Goal: Communication & Community: Share content

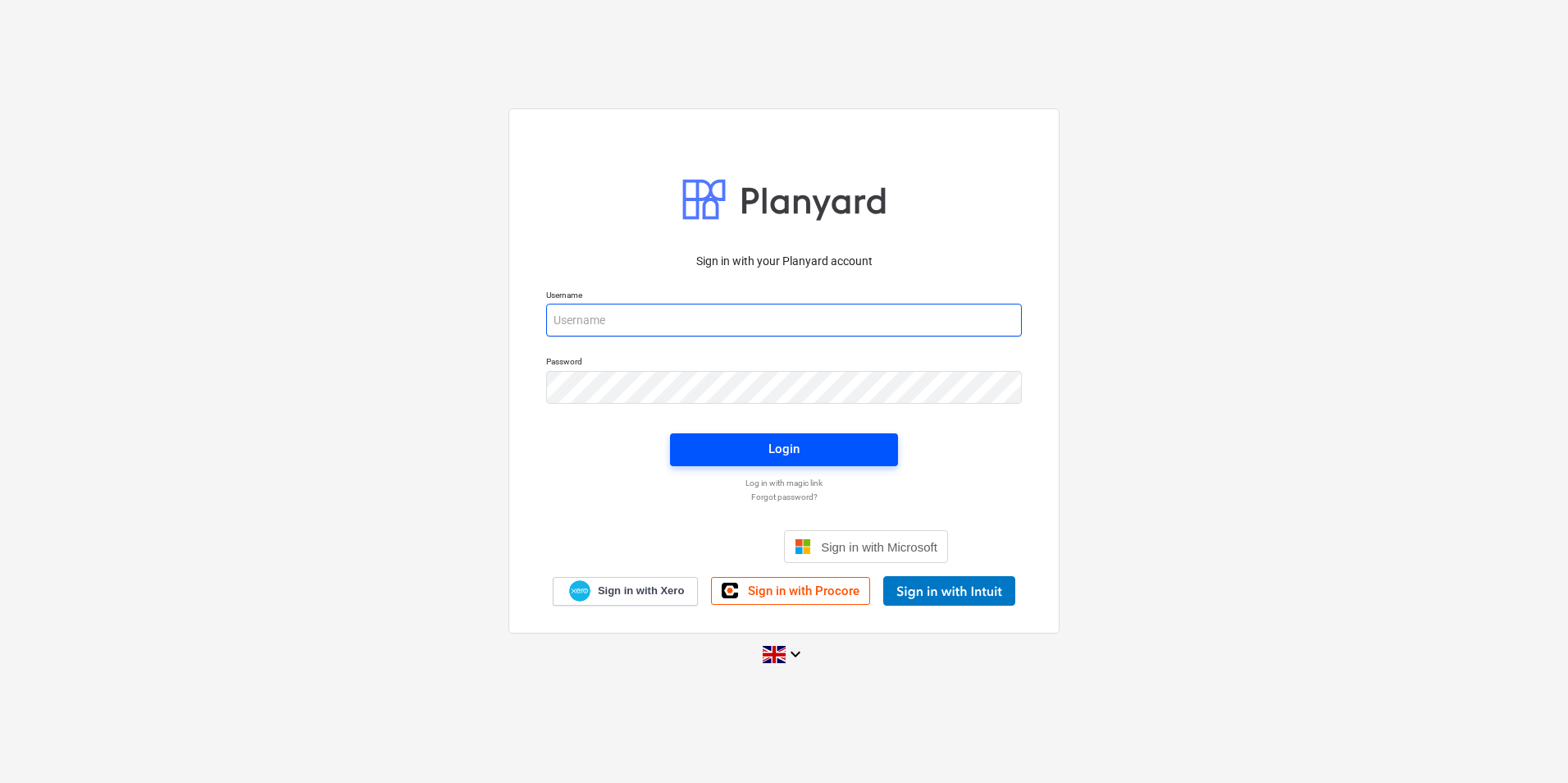
type input "[PERSON_NAME][EMAIL_ADDRESS][PERSON_NAME][DOMAIN_NAME]"
click at [816, 449] on span "Login" at bounding box center [784, 449] width 188 height 22
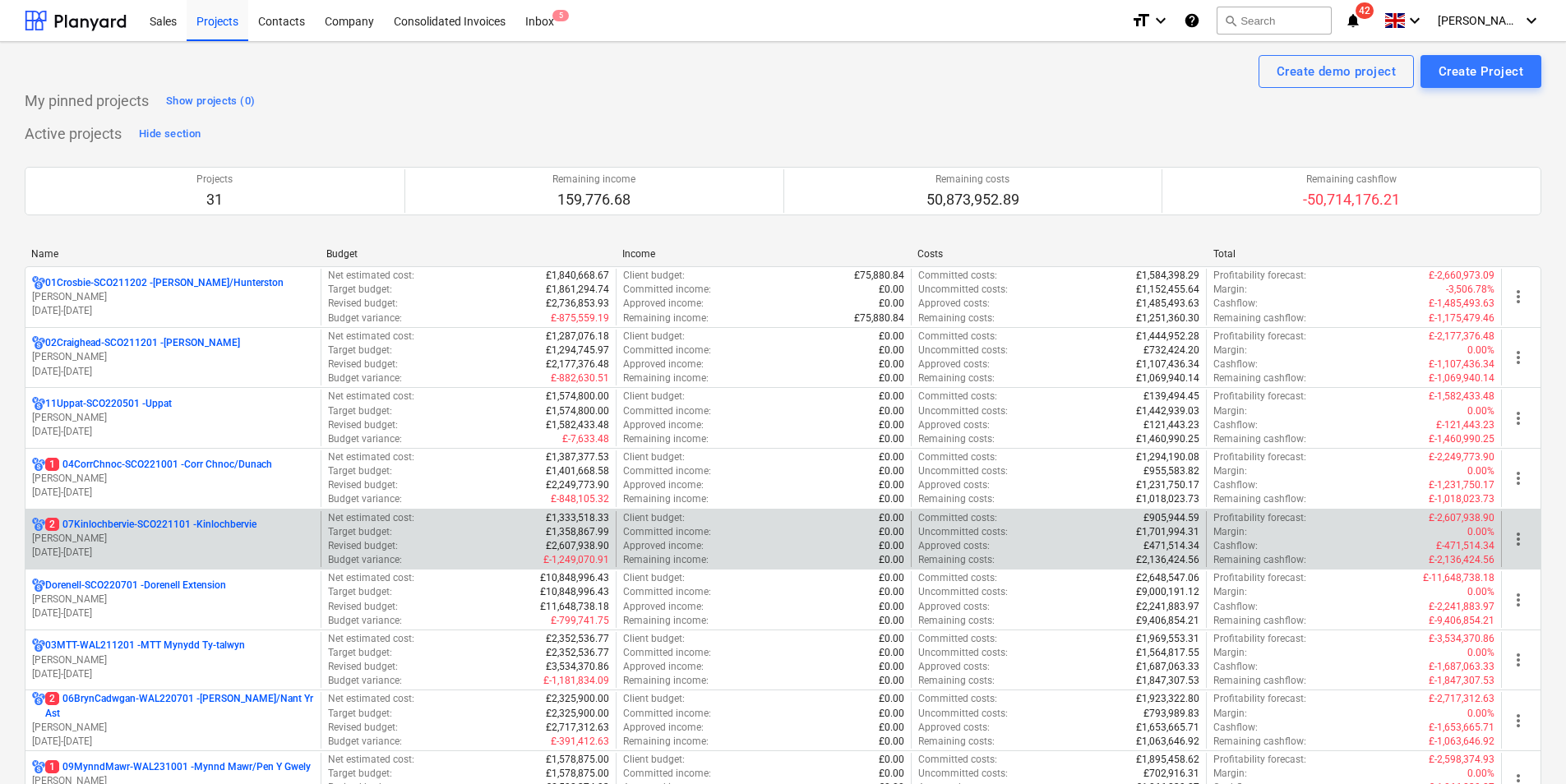
click at [271, 541] on p "[PERSON_NAME]" at bounding box center [173, 538] width 282 height 14
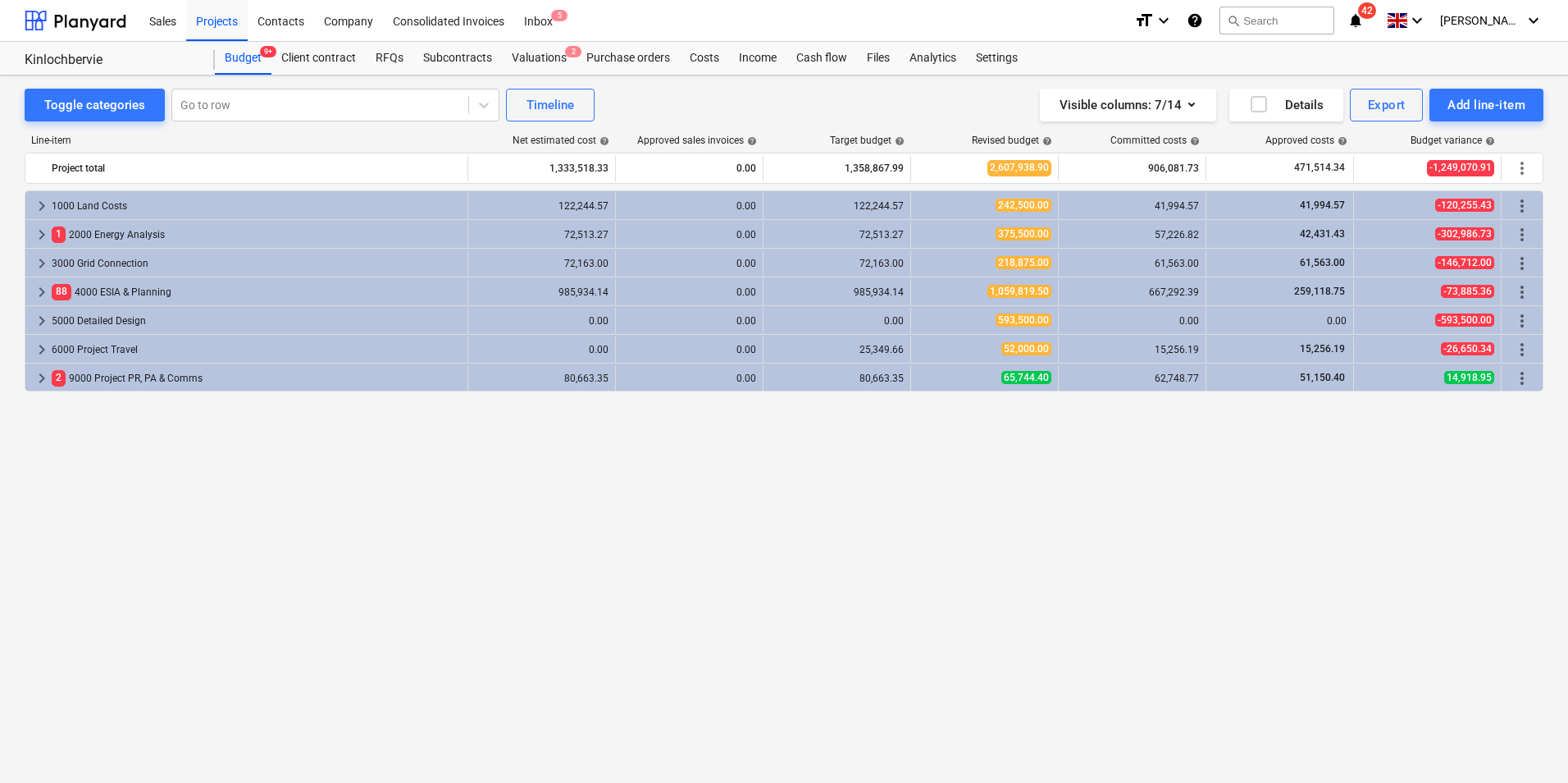
click at [893, 657] on div "keyboard_arrow_right 1000 Land Costs 122,244.57 0.00 122,244.57 242,500.00 41,9…" at bounding box center [784, 452] width 1519 height 524
click at [621, 53] on div "Purchase orders" at bounding box center [628, 57] width 104 height 33
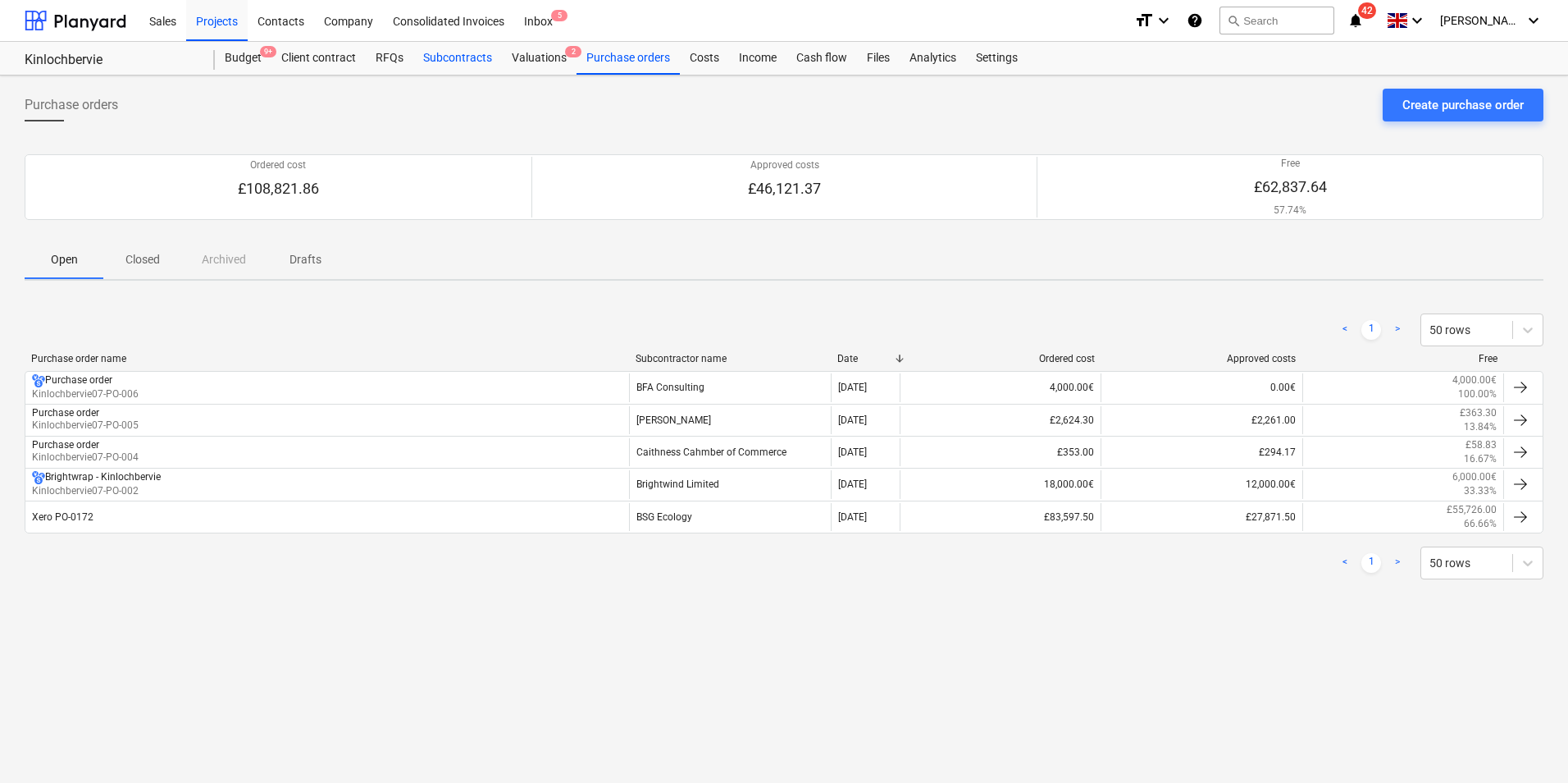
click at [455, 57] on div "Subcontracts" at bounding box center [458, 57] width 89 height 33
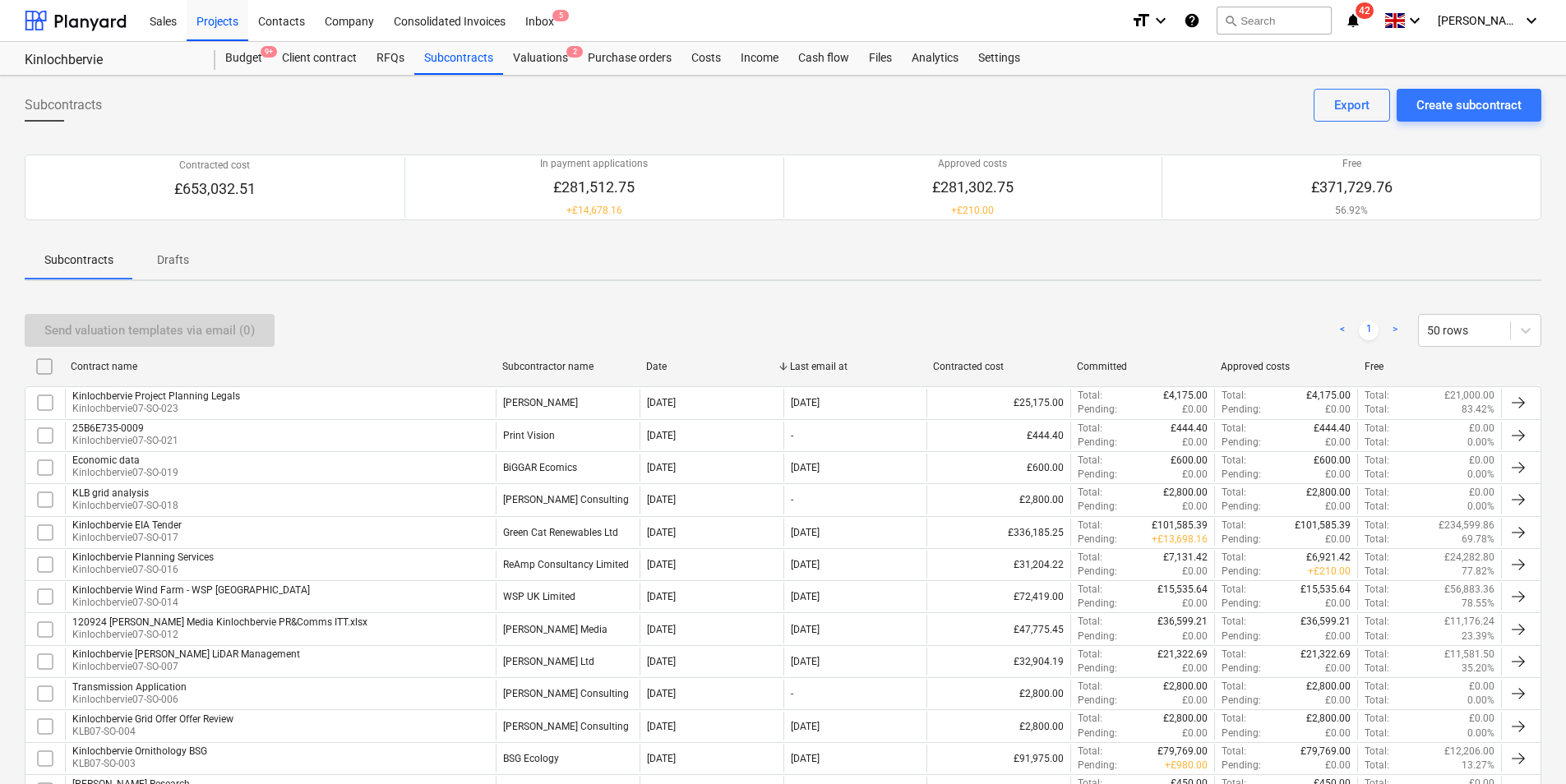
click at [572, 370] on div "Subcontractor name" at bounding box center [567, 366] width 130 height 11
checkbox input "false"
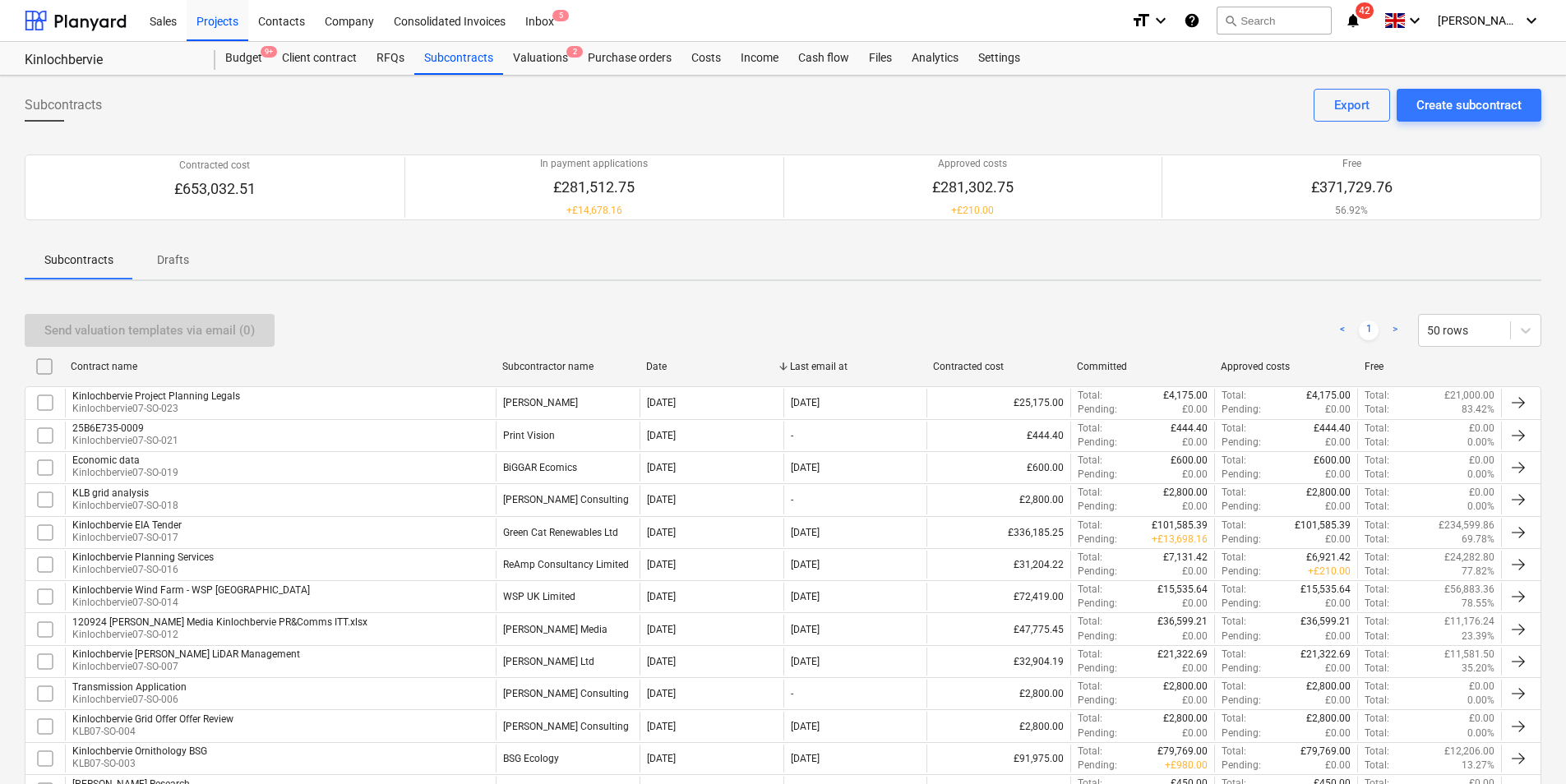
checkbox input "false"
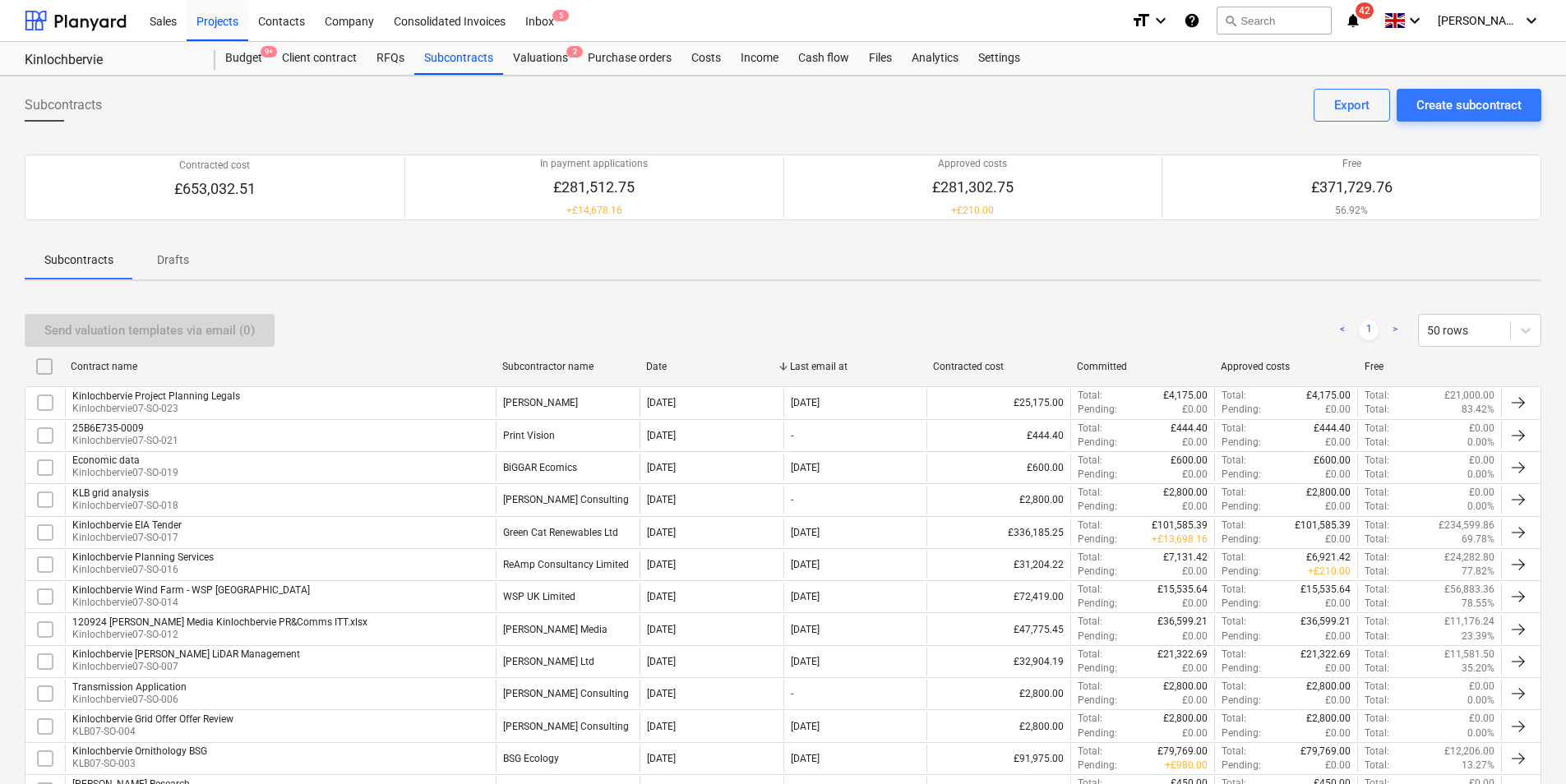
checkbox input "false"
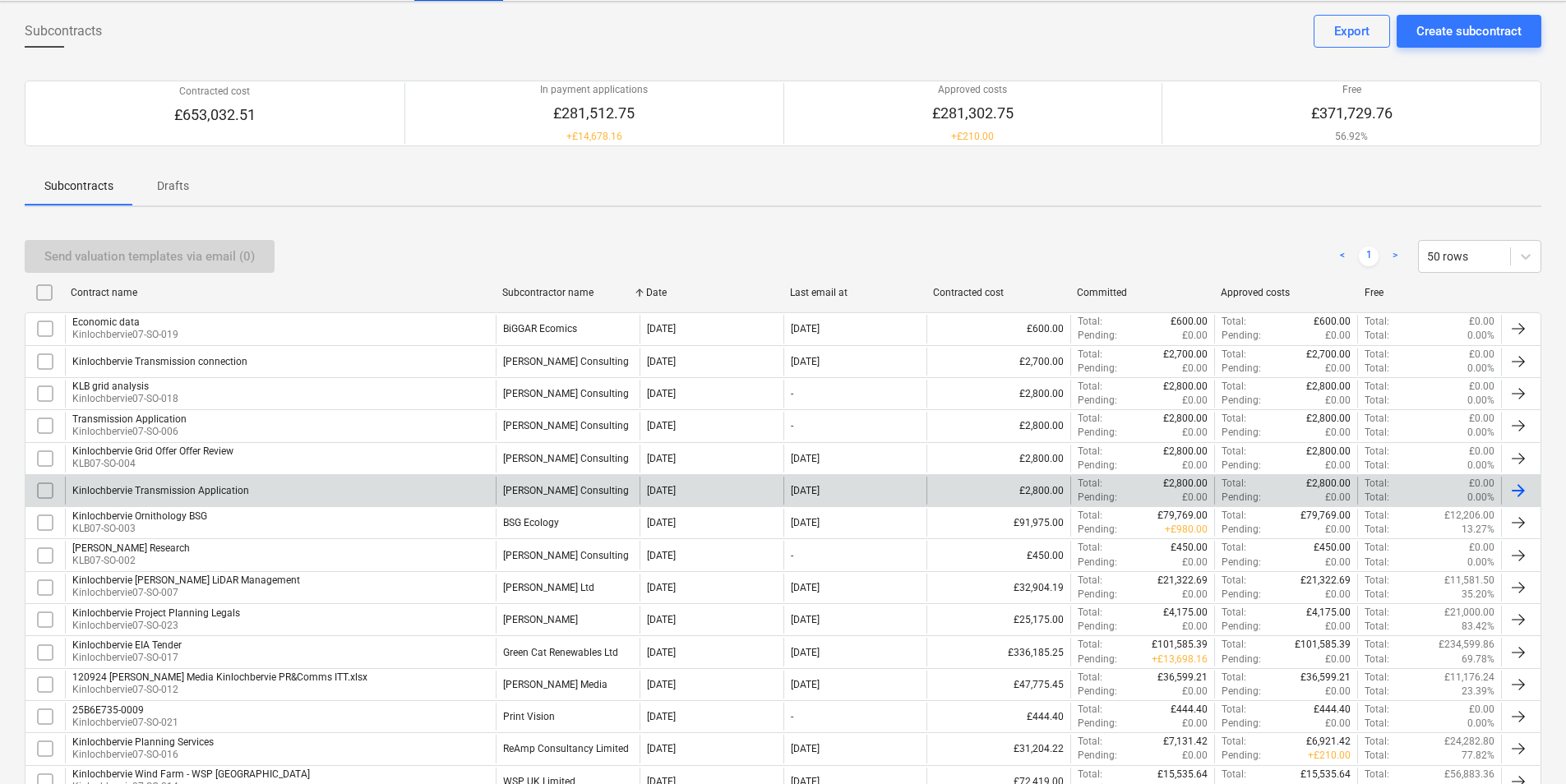
scroll to position [164, 0]
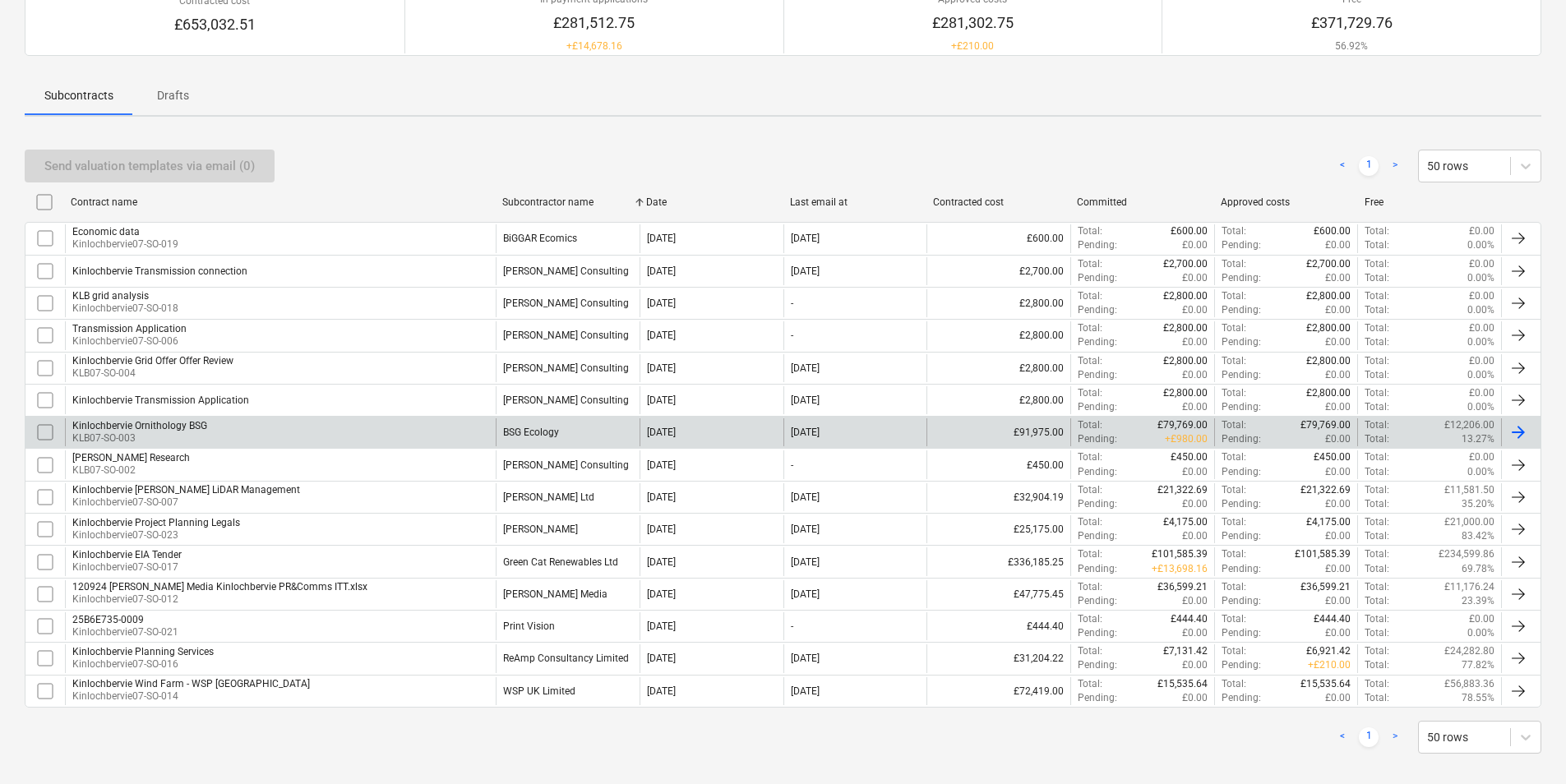
click at [35, 432] on input "checkbox" at bounding box center [45, 432] width 26 height 26
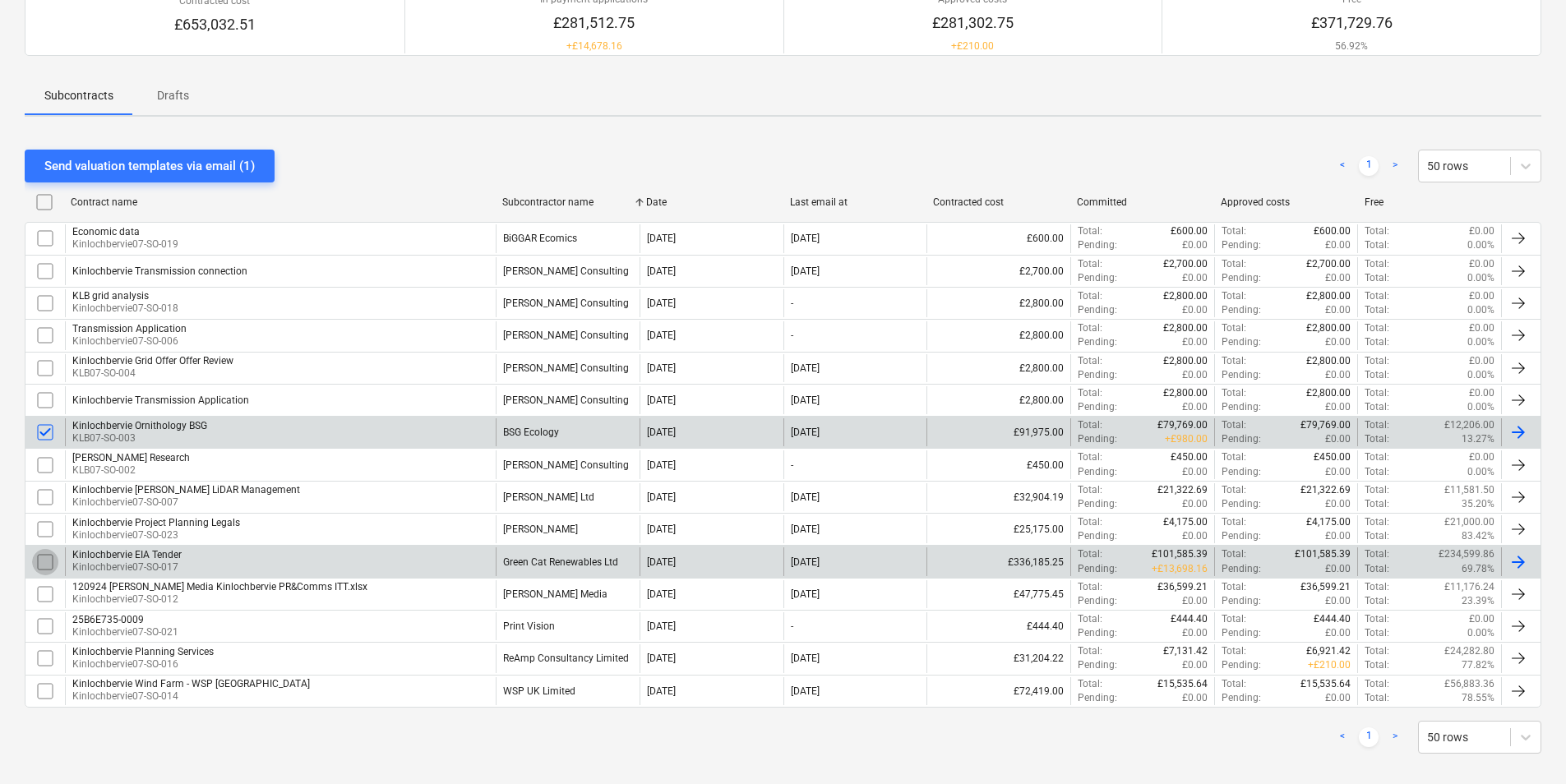
click at [48, 560] on input "checkbox" at bounding box center [45, 562] width 26 height 26
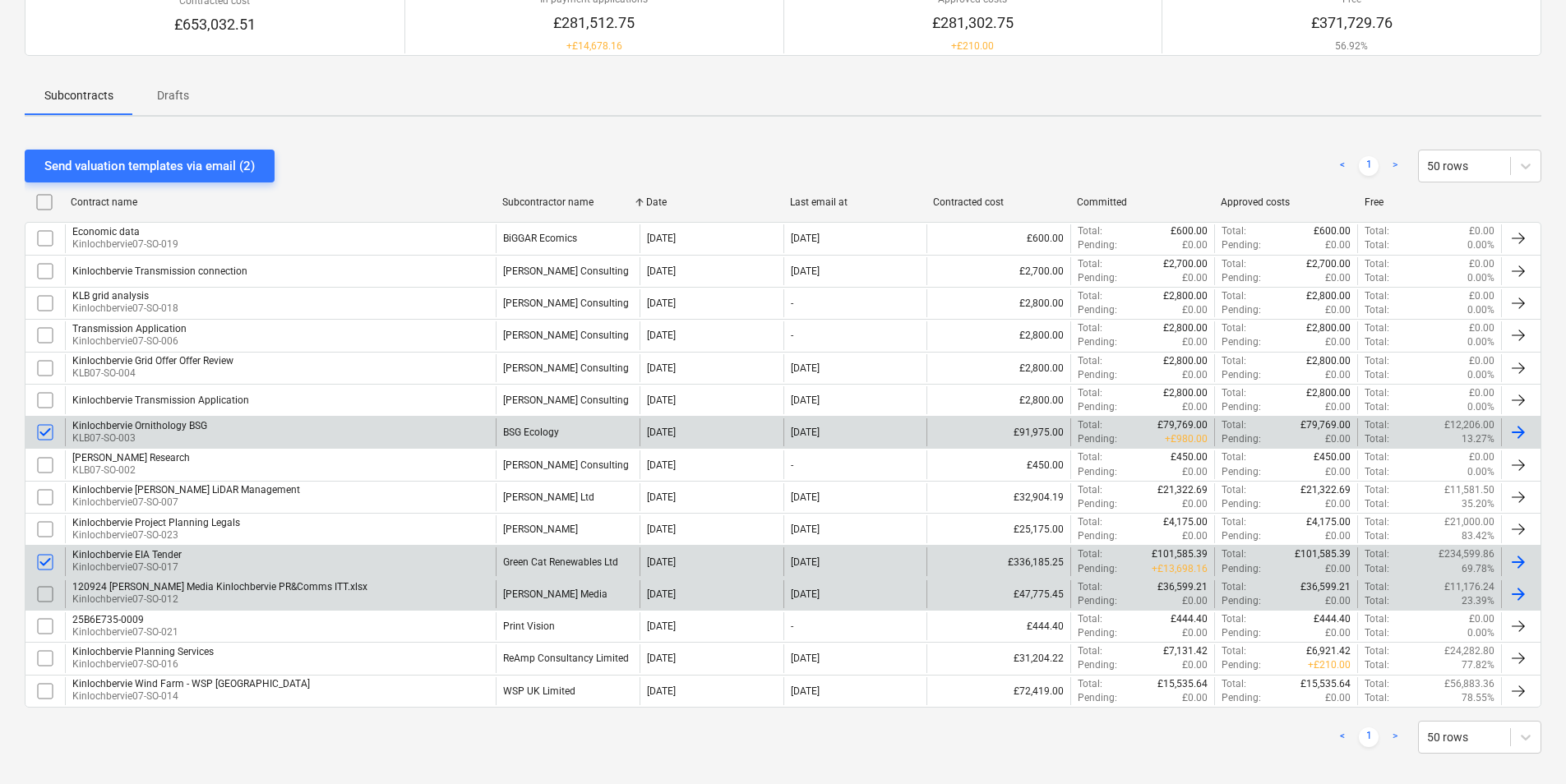
click at [49, 593] on input "checkbox" at bounding box center [45, 594] width 26 height 26
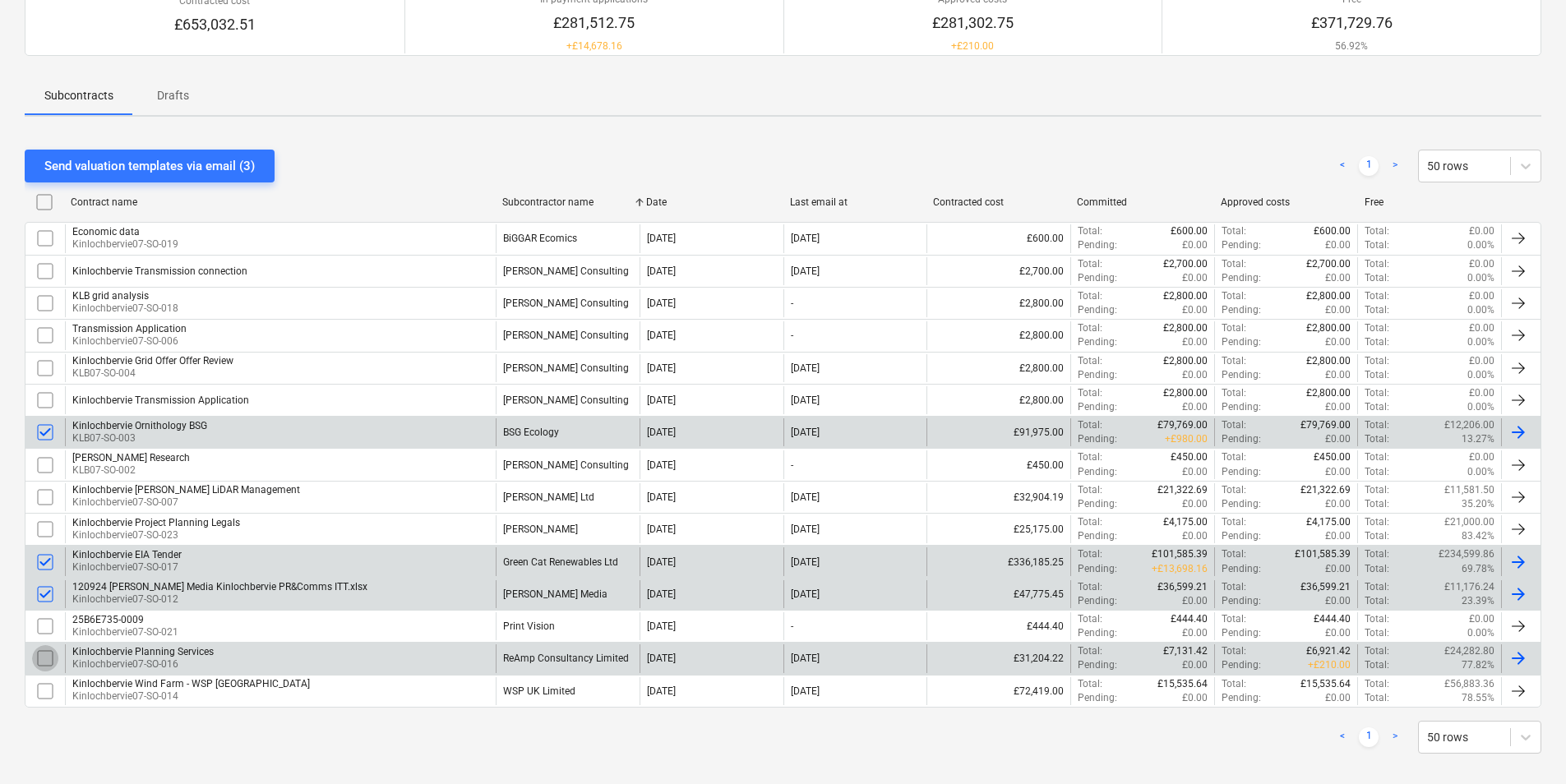
click at [51, 655] on input "checkbox" at bounding box center [45, 659] width 26 height 26
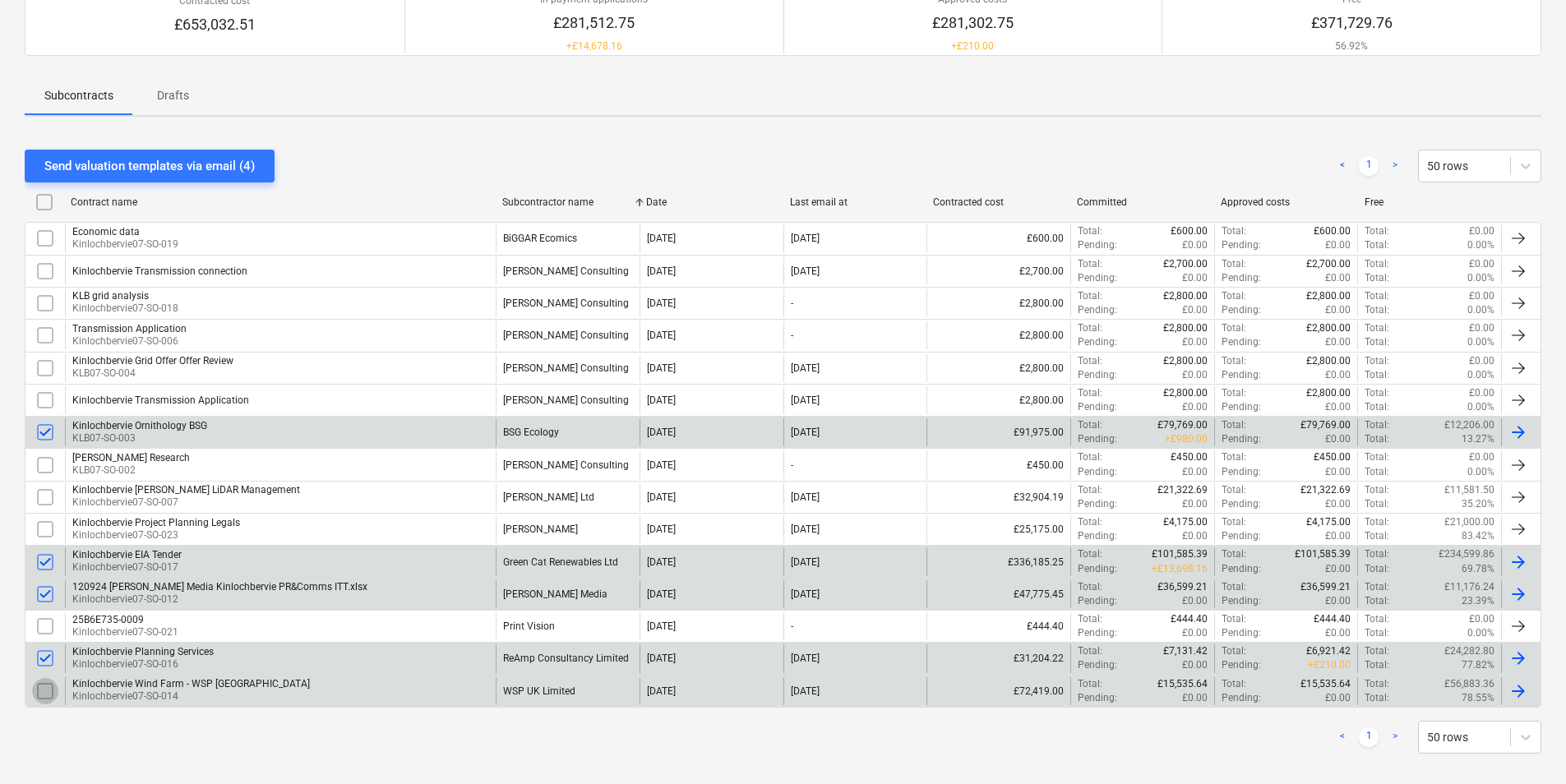
click at [49, 692] on input "checkbox" at bounding box center [45, 691] width 26 height 26
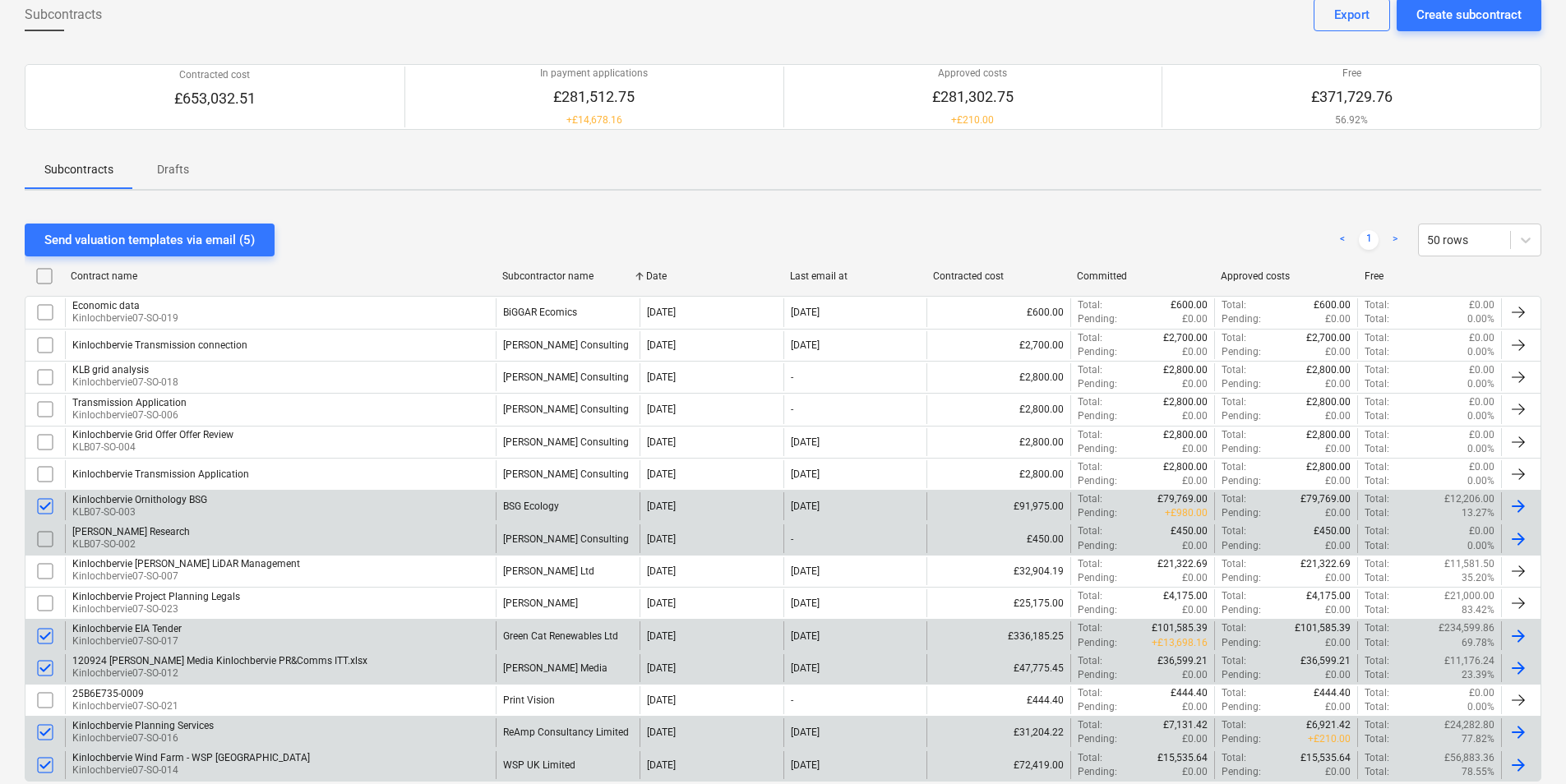
scroll to position [0, 0]
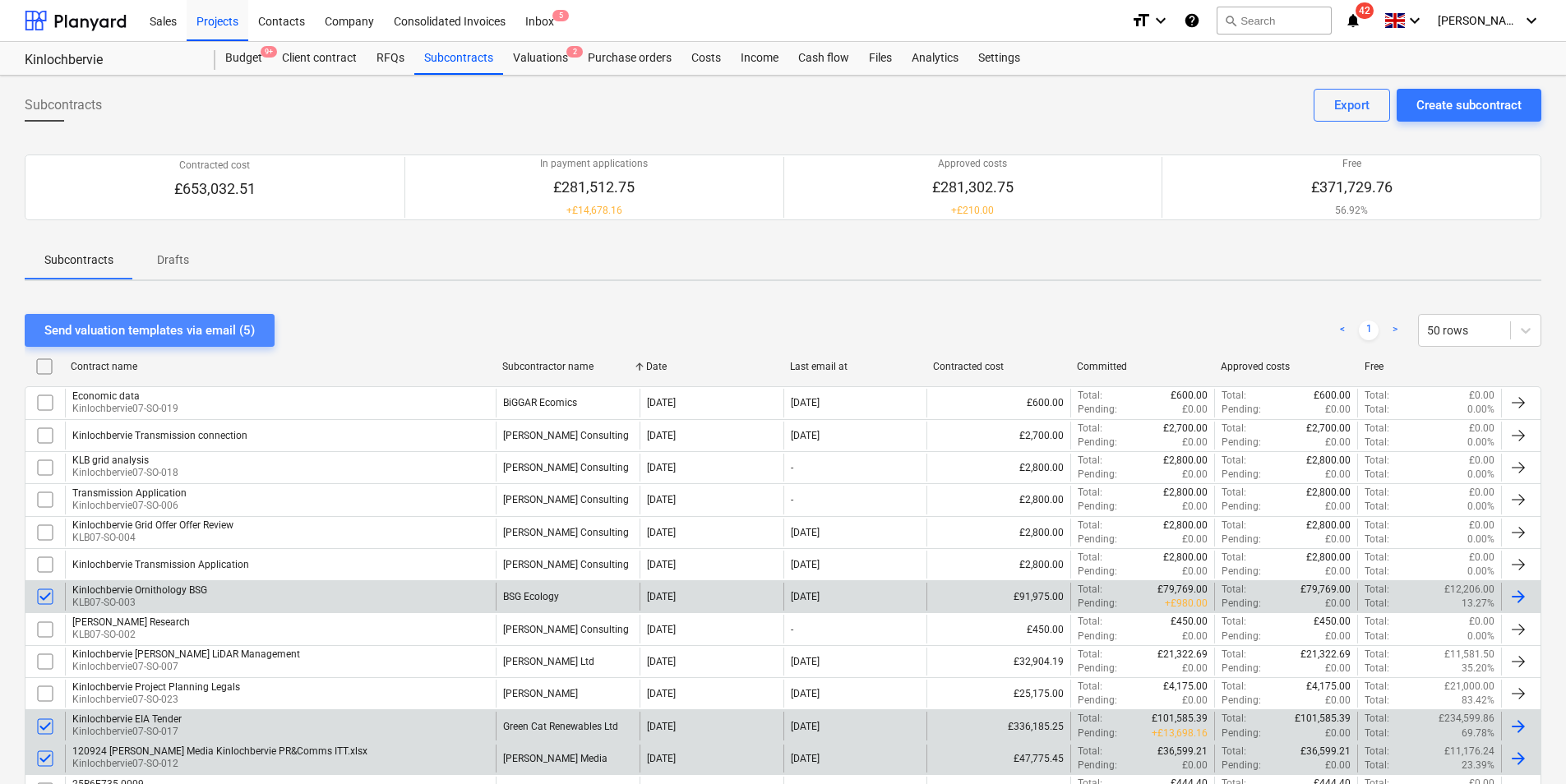
click at [169, 331] on div "Send valuation templates via email (5)" at bounding box center [149, 330] width 210 height 22
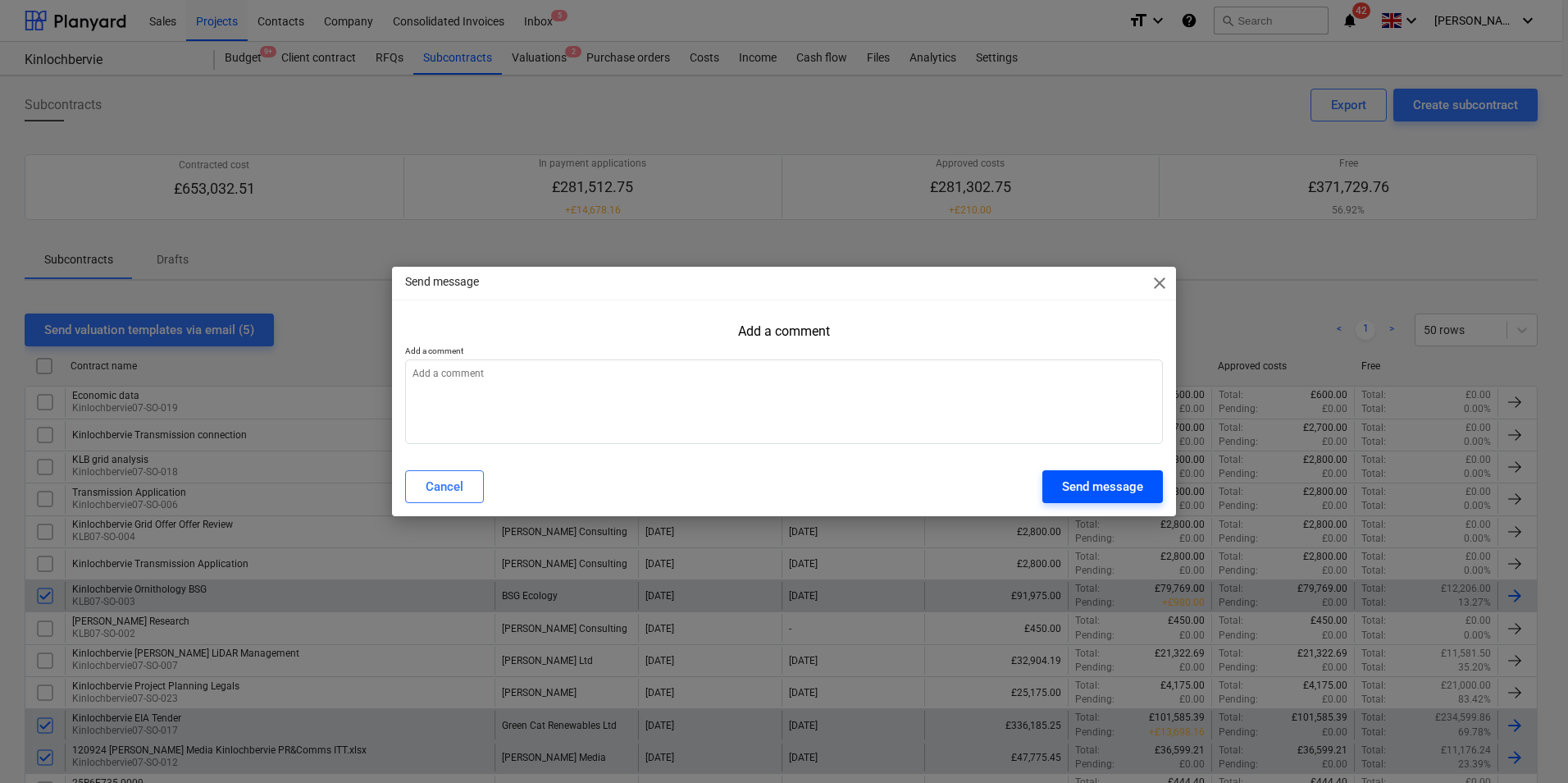
click at [1111, 494] on div "Send message" at bounding box center [1103, 486] width 81 height 22
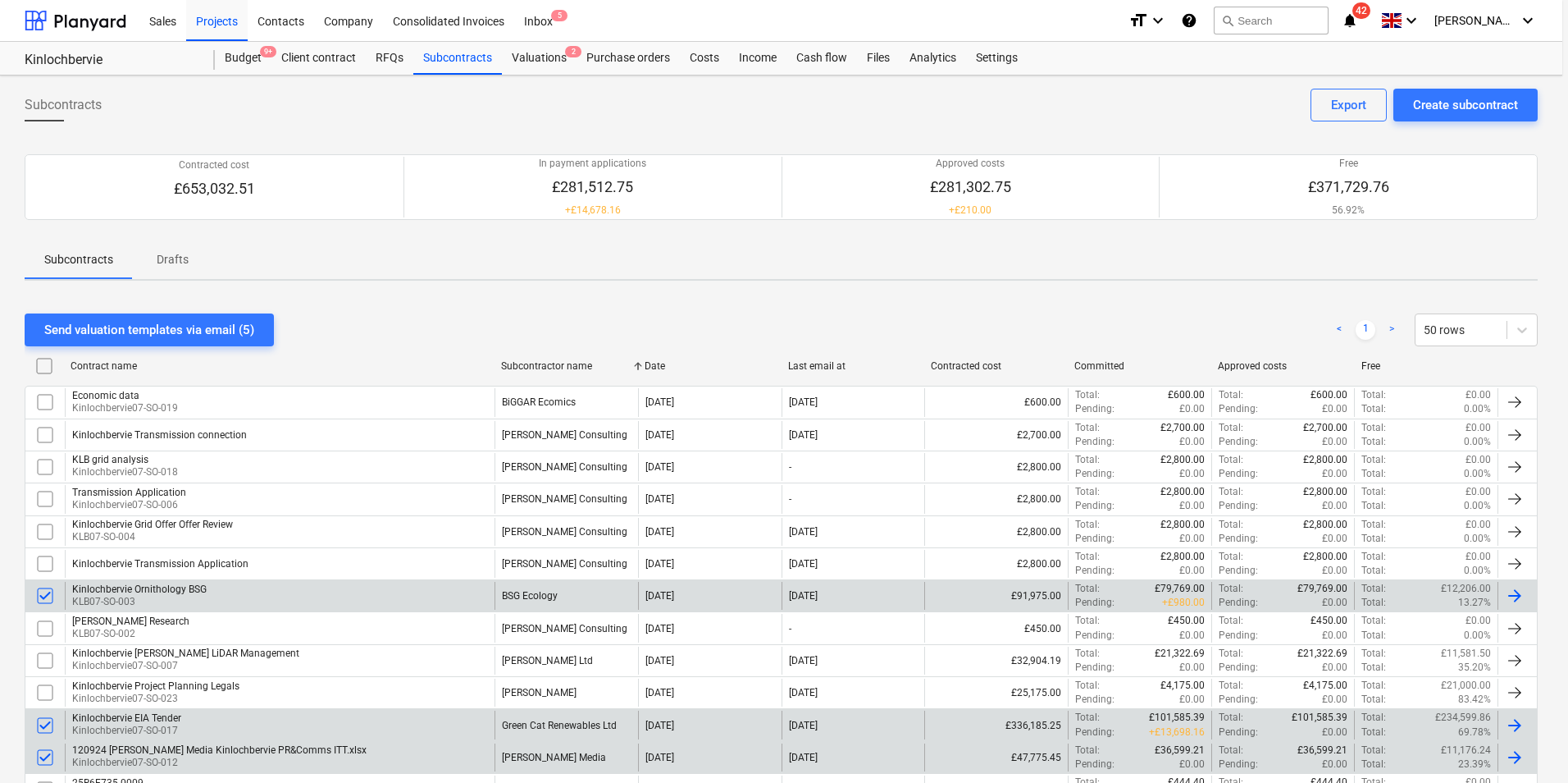
type textarea "x"
